Goal: Navigation & Orientation: Find specific page/section

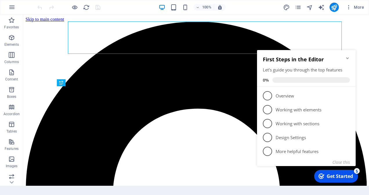
scroll to position [148, 0]
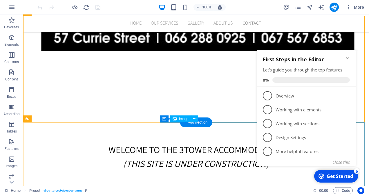
scroll to position [206, 0]
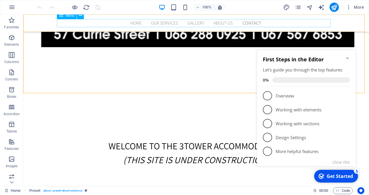
click at [251, 23] on nav "Home Our services Gallery About us Contact" at bounding box center [196, 23] width 274 height 8
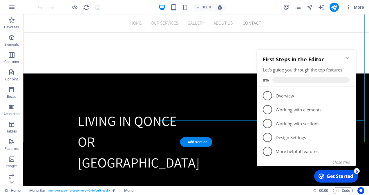
scroll to position [351, 0]
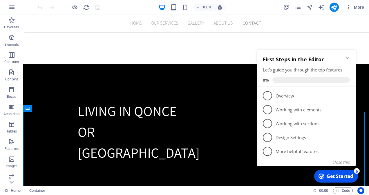
click at [330, 179] on div "Get Started" at bounding box center [339, 176] width 26 height 6
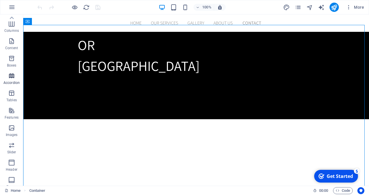
scroll to position [0, 0]
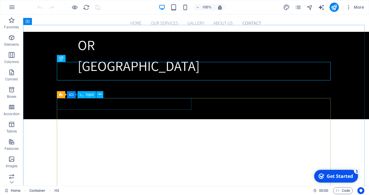
click at [89, 95] on span "Input" at bounding box center [90, 94] width 8 height 3
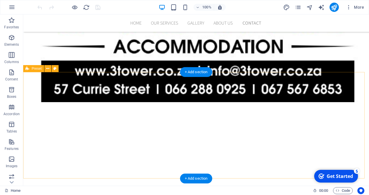
scroll to position [119, 0]
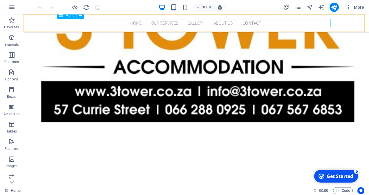
click at [251, 22] on nav "Home Our services Gallery About us Contact" at bounding box center [196, 23] width 274 height 8
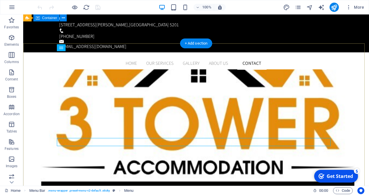
scroll to position [0, 0]
